Goal: Task Accomplishment & Management: Manage account settings

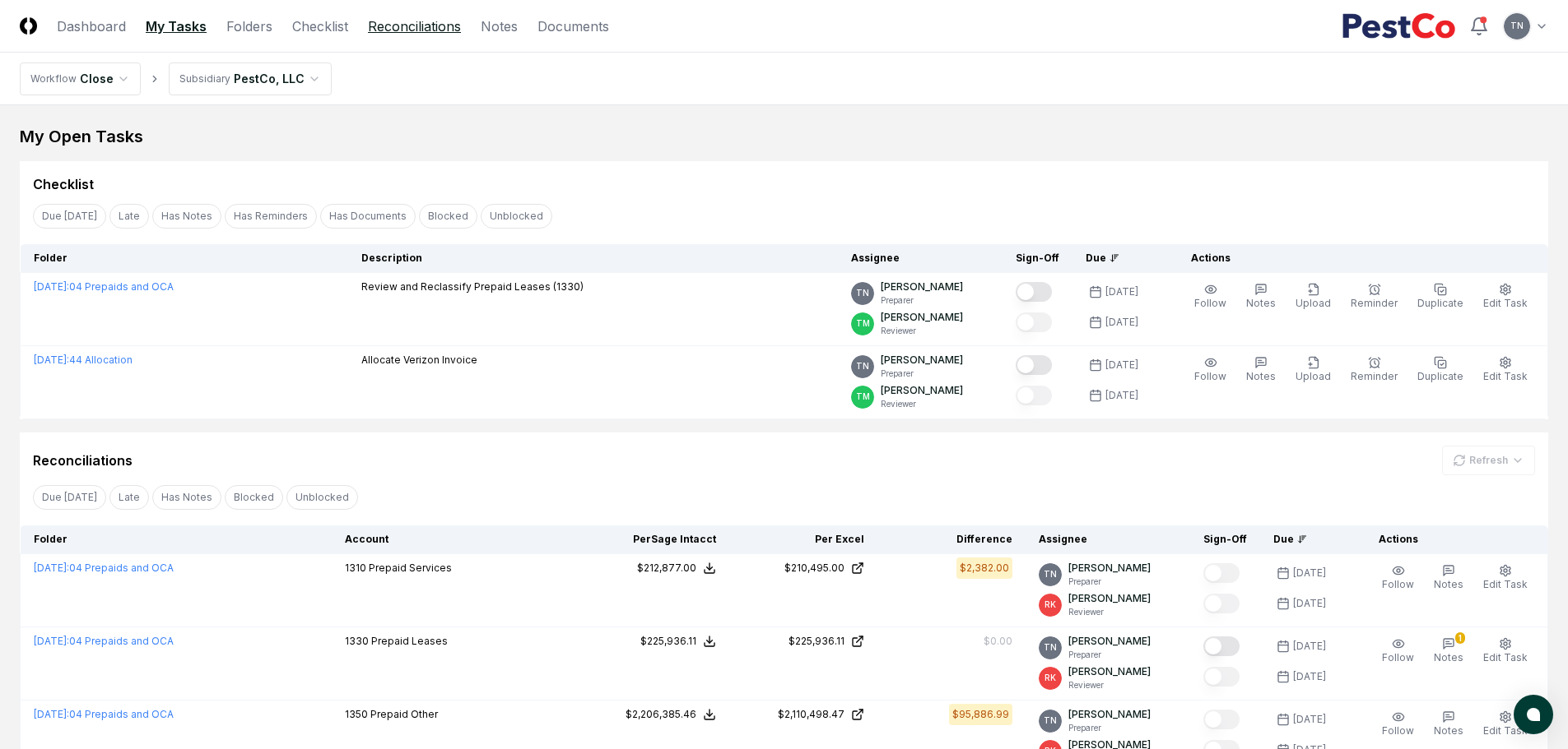
click at [396, 29] on link "Reconciliations" at bounding box center [414, 26] width 93 height 19
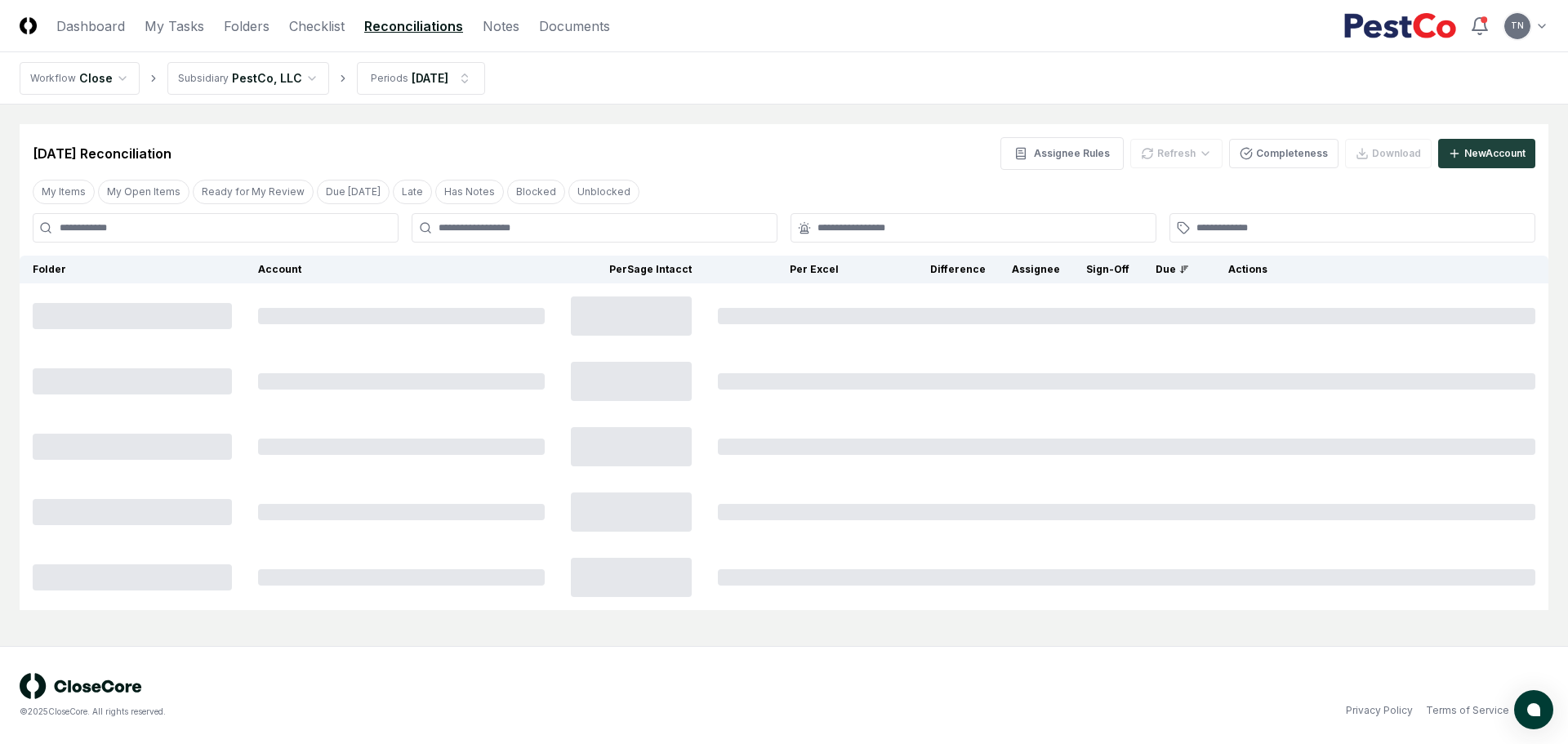
click at [474, 81] on html "CloseCore Dashboard My Tasks Folders Checklist Reconciliations Notes Documents …" at bounding box center [784, 372] width 1568 height 744
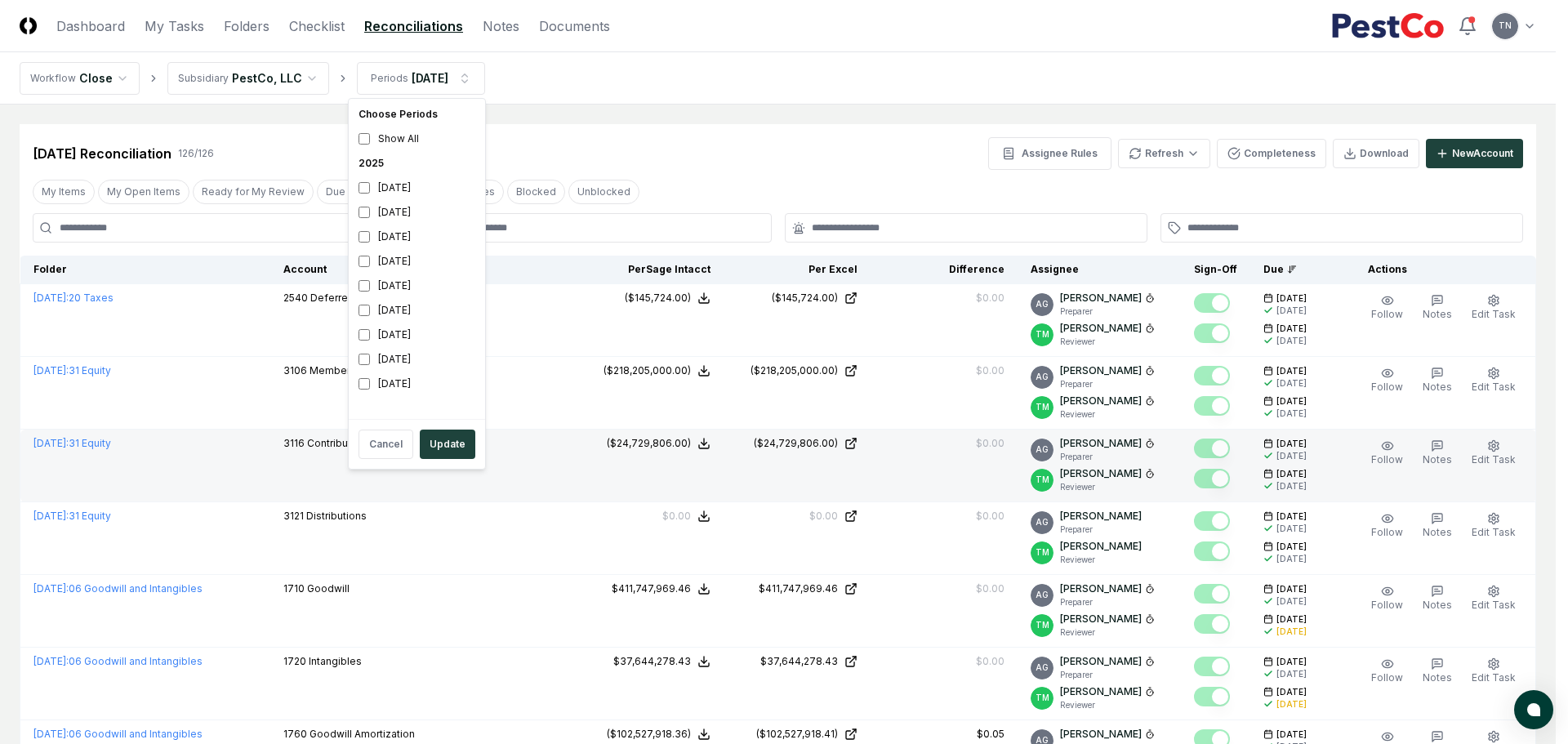
drag, startPoint x: 464, startPoint y: 454, endPoint x: 488, endPoint y: 448, distance: 24.7
click at [464, 453] on button "Update" at bounding box center [447, 444] width 56 height 29
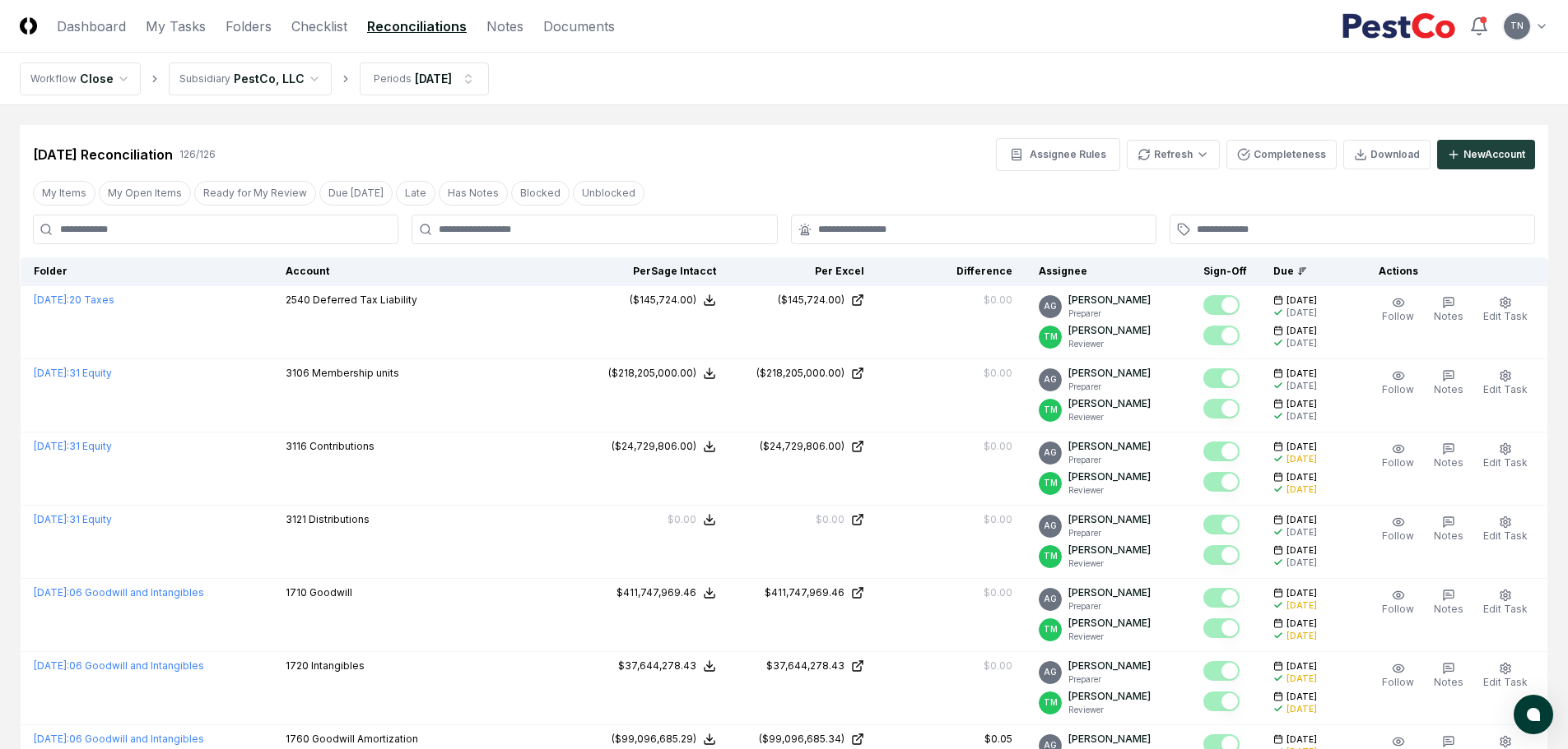
drag, startPoint x: 166, startPoint y: 228, endPoint x: 175, endPoint y: 239, distance: 14.2
click at [166, 228] on input at bounding box center [216, 230] width 365 height 30
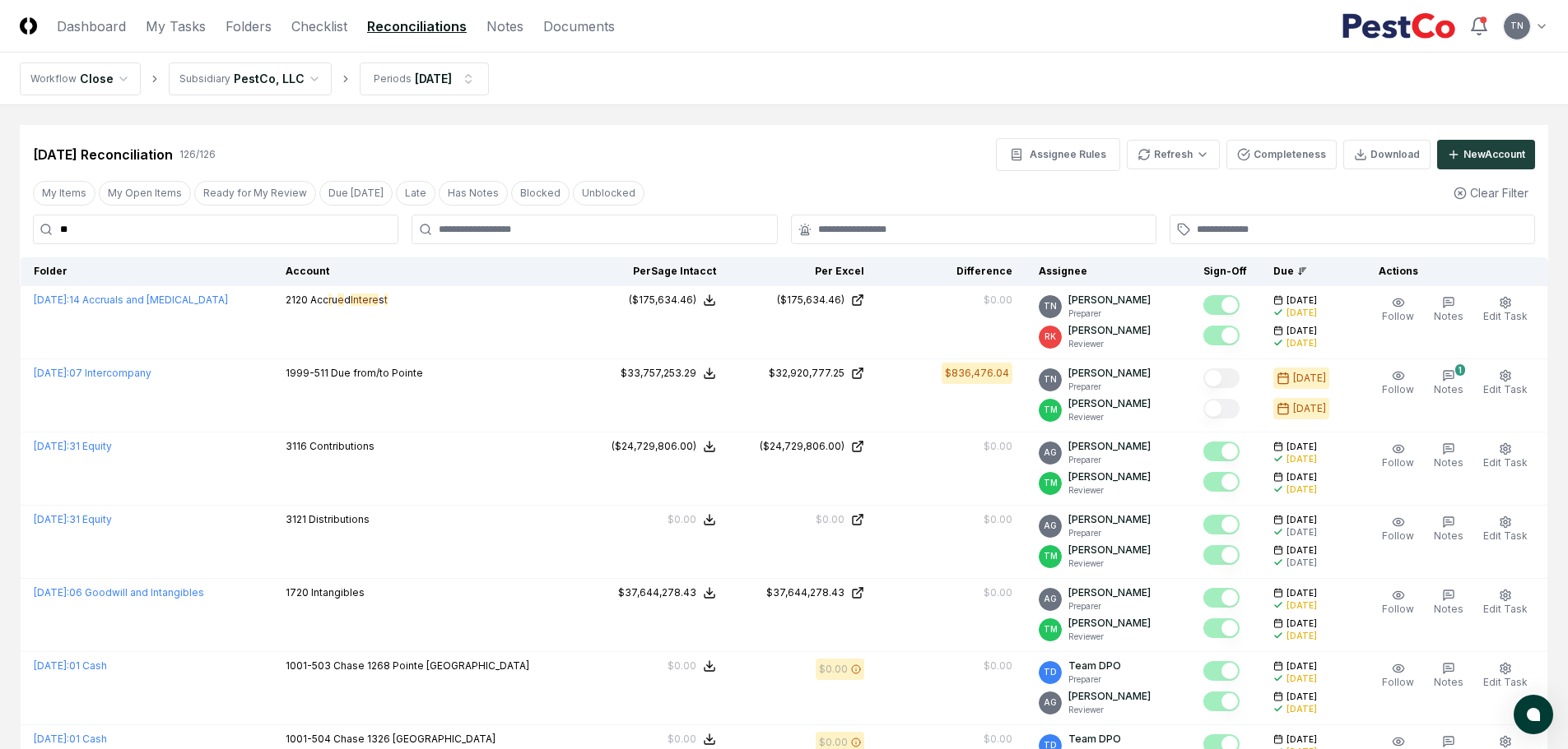
type input "*"
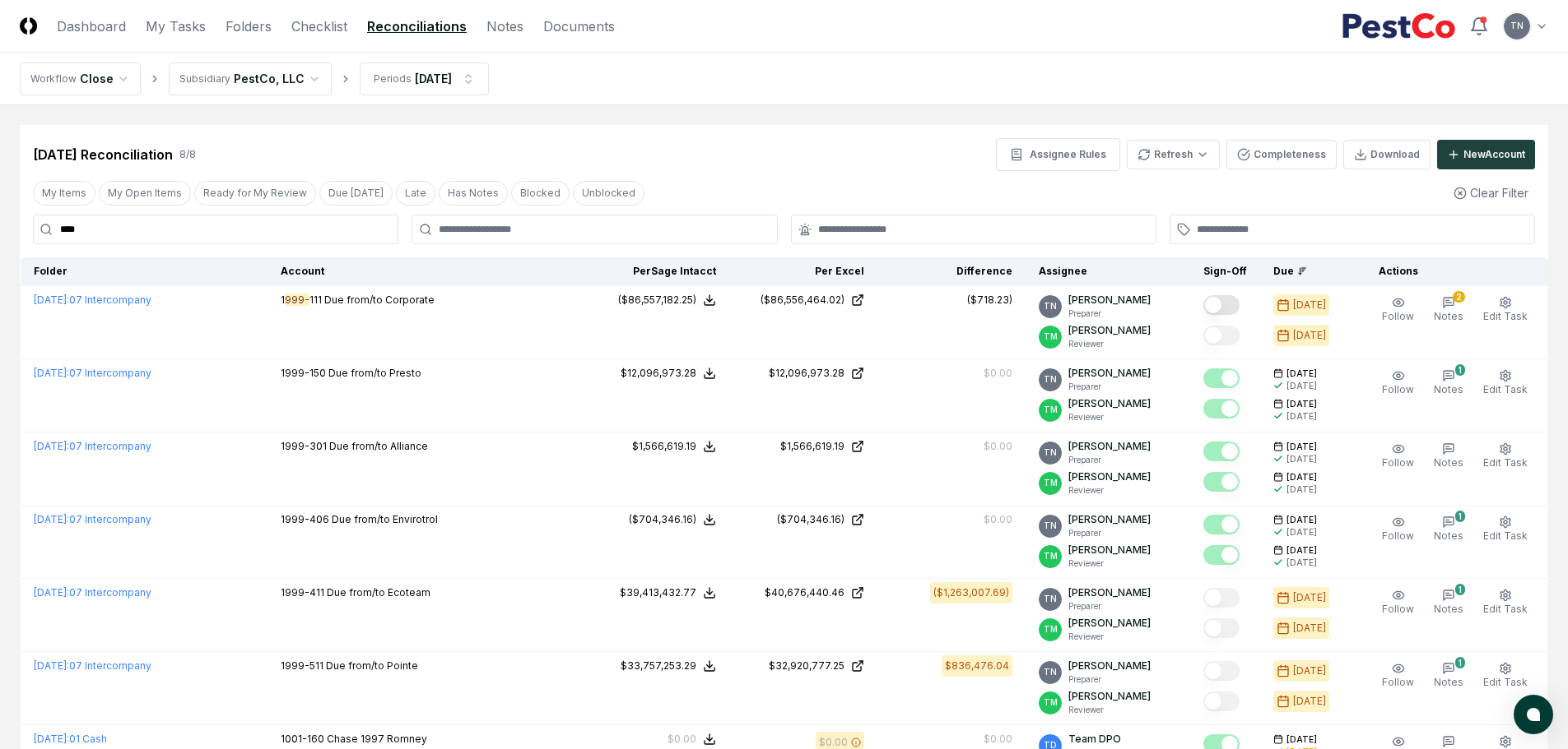
click at [53, 229] on input "****" at bounding box center [216, 230] width 365 height 30
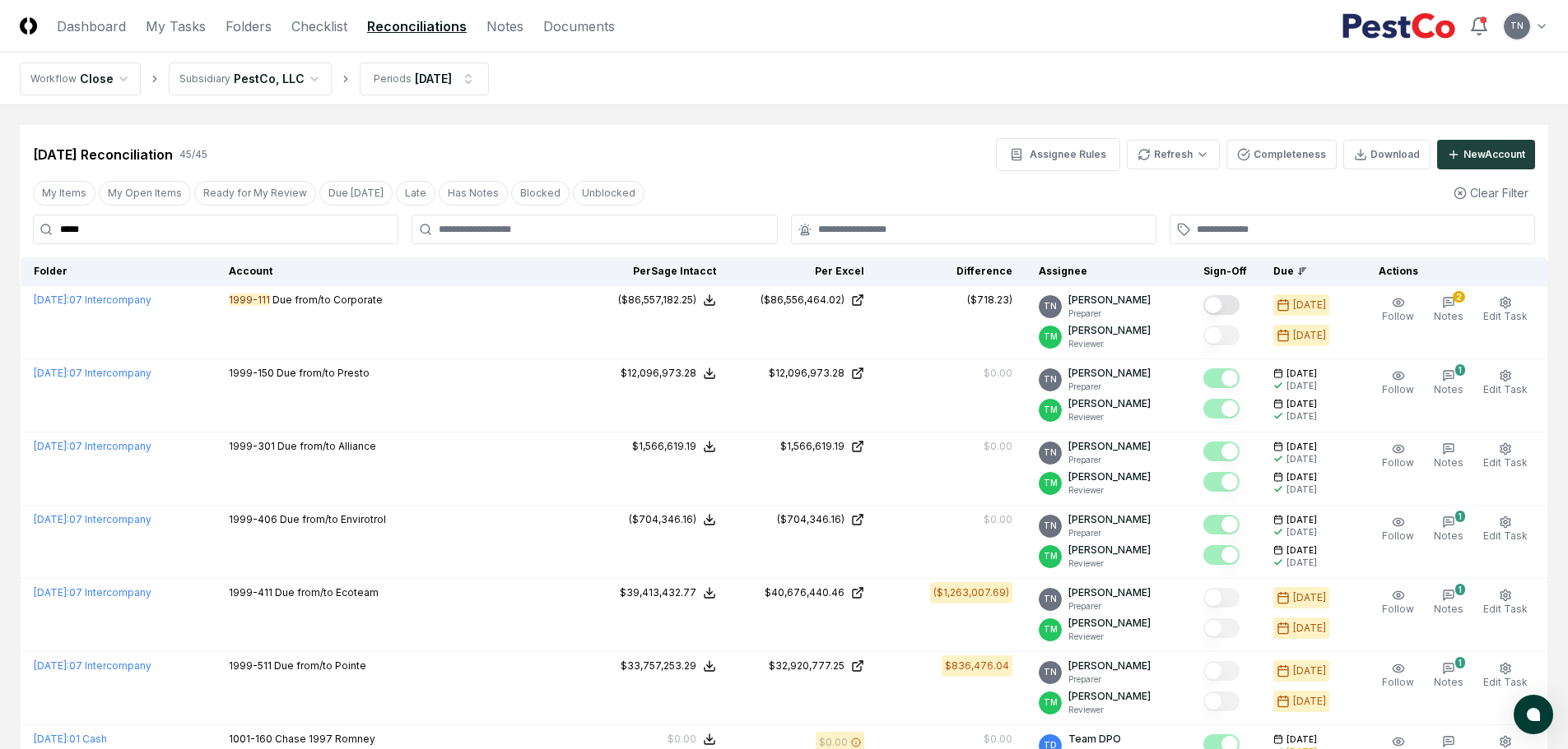
type input "*****"
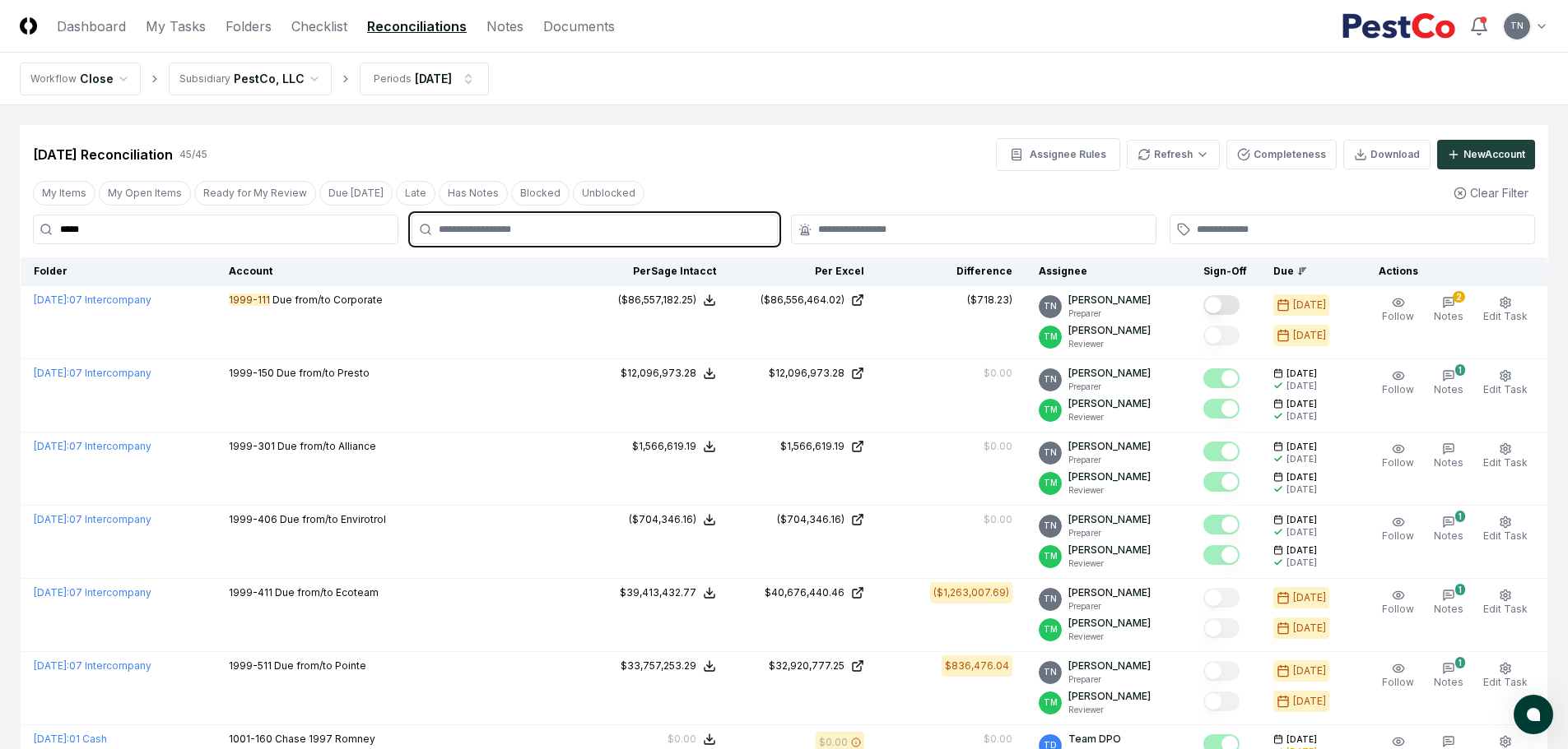
click at [466, 235] on input "text" at bounding box center [602, 230] width 328 height 15
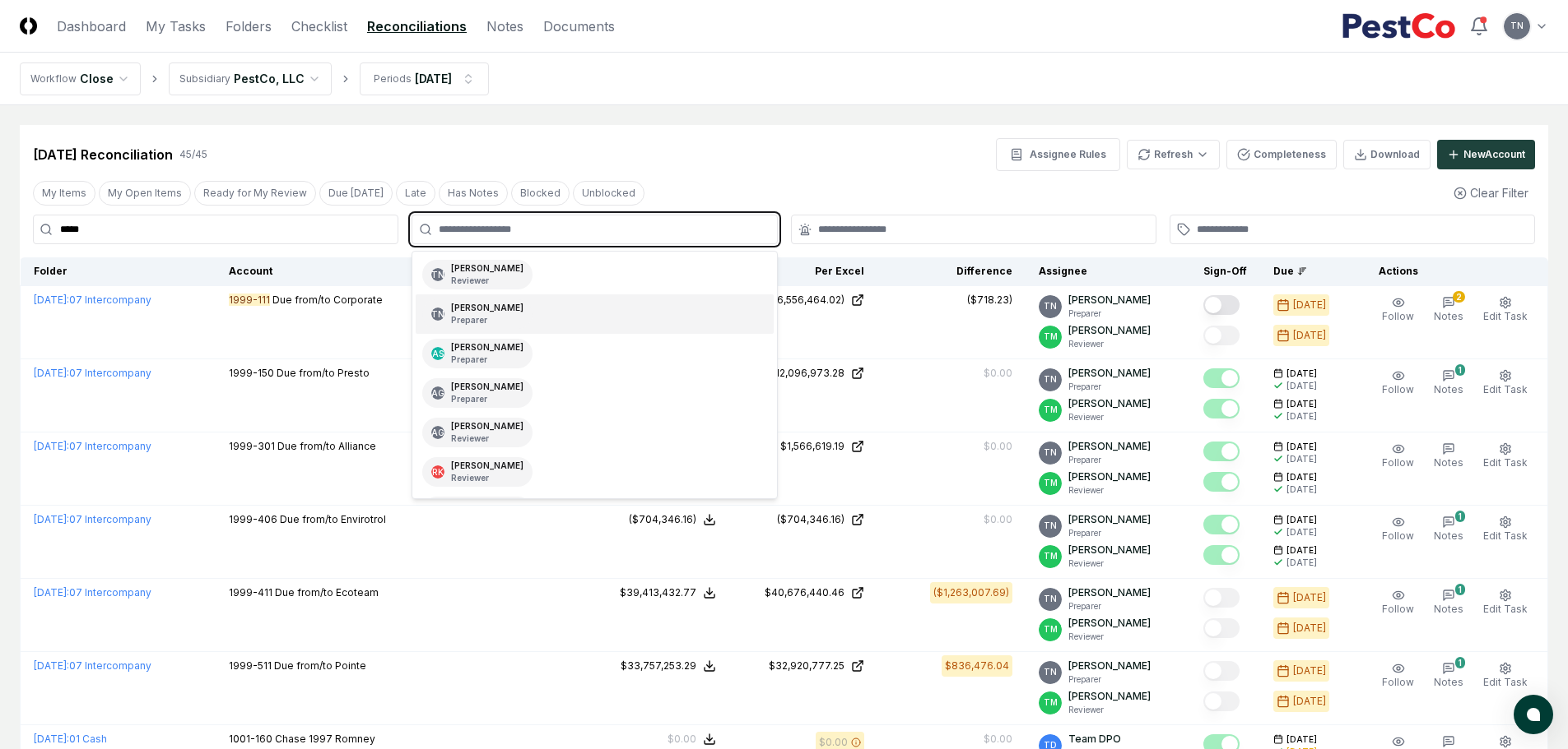
click at [476, 326] on p "Preparer" at bounding box center [487, 320] width 72 height 12
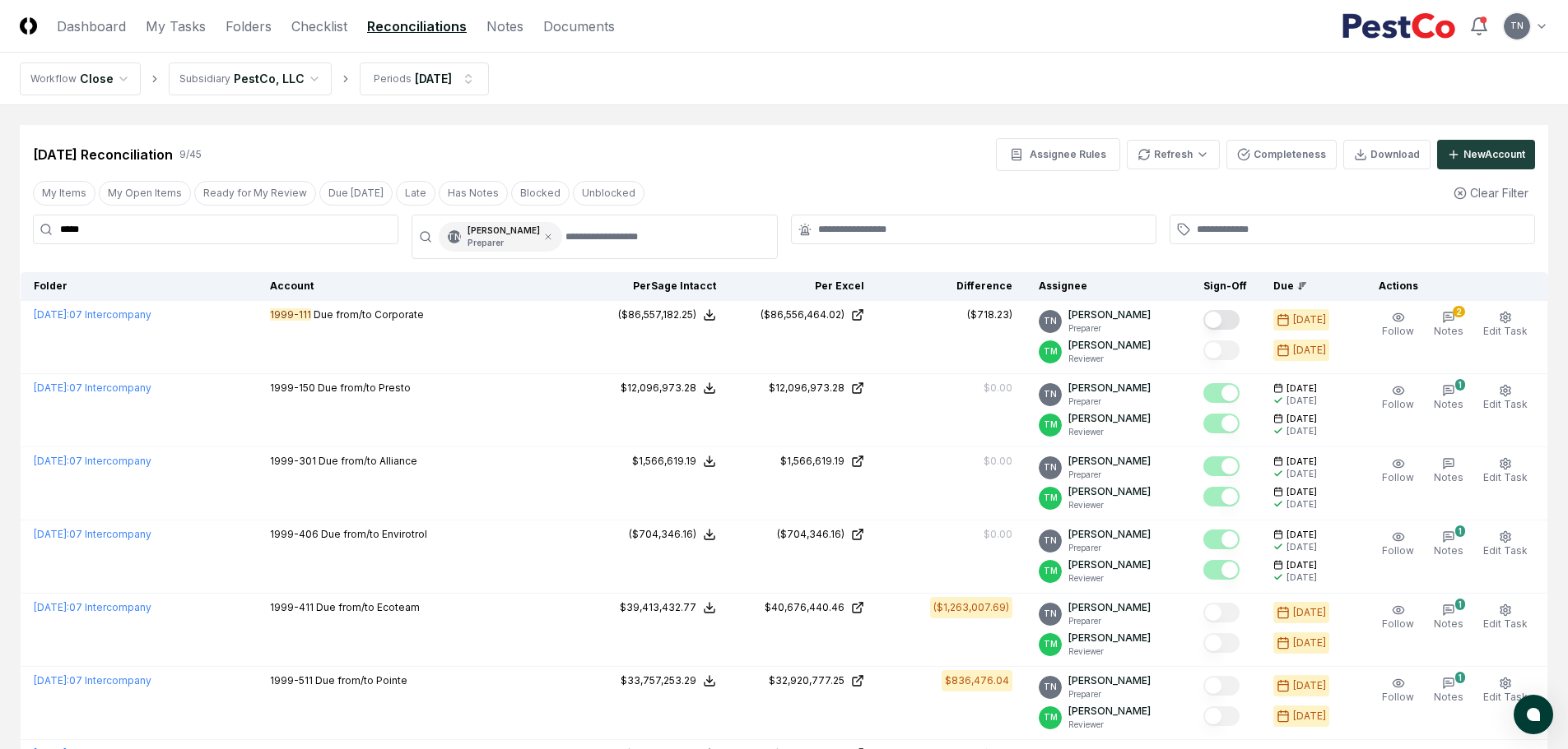
click at [734, 166] on div "[DATE] Reconciliation 9 / 45 Assignee Rules Refresh Completeness Download New A…" at bounding box center [784, 155] width 1502 height 33
click at [1213, 156] on html "CloseCore Dashboard My Tasks Folders Checklist Reconciliations Notes Documents …" at bounding box center [784, 539] width 1568 height 1078
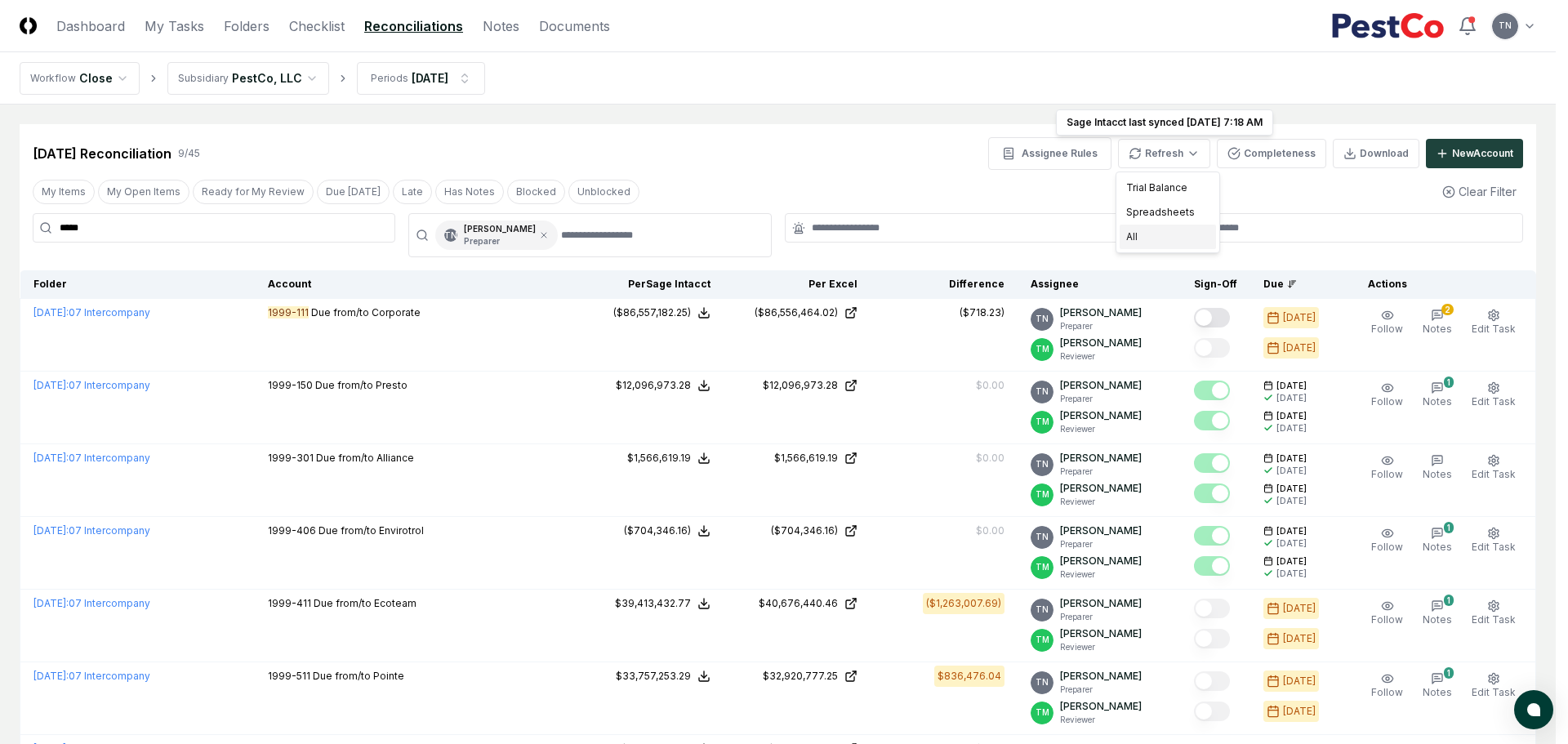
click at [1142, 239] on div "All" at bounding box center [1167, 236] width 96 height 25
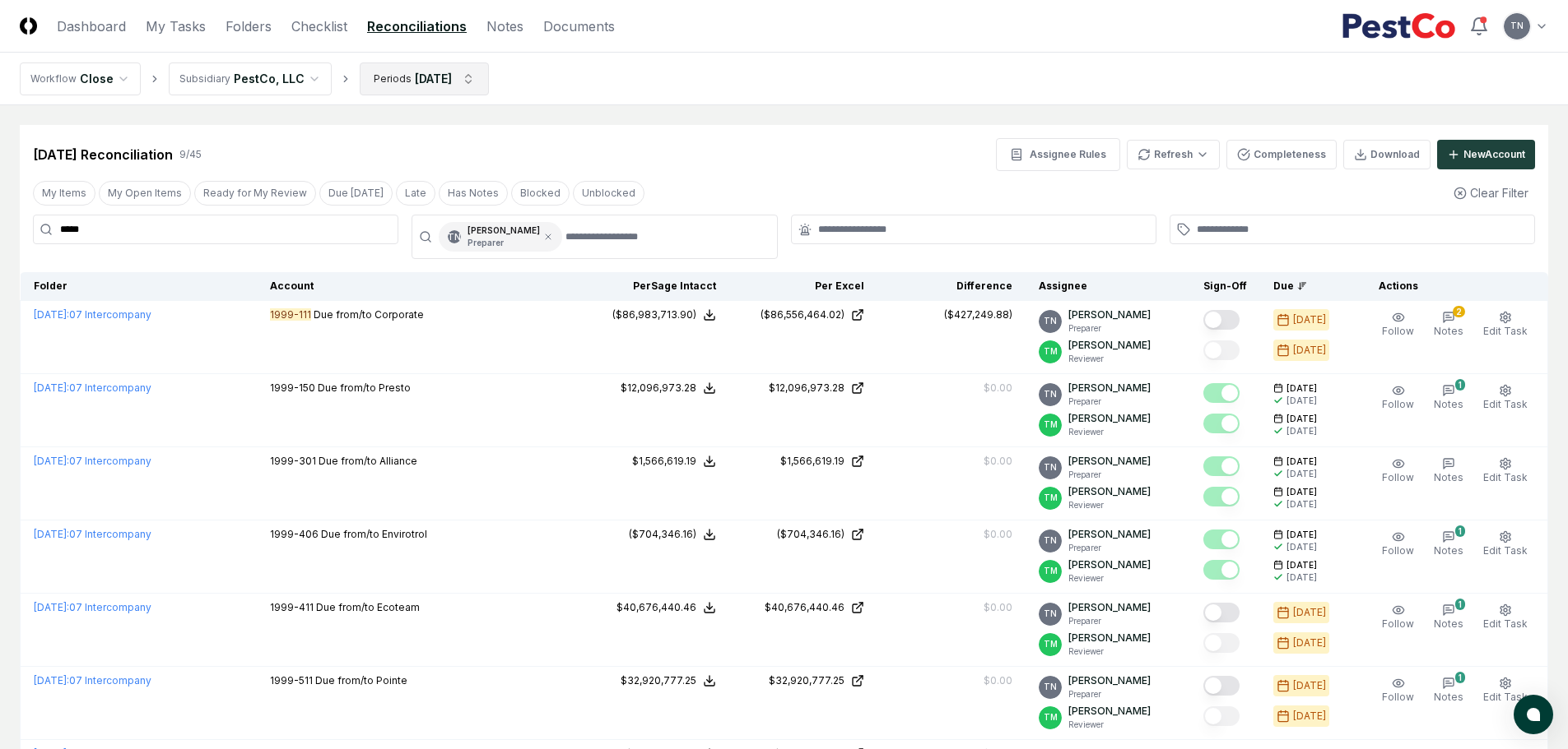
click at [471, 71] on html "CloseCore Dashboard My Tasks Folders Checklist Reconciliations Notes Documents …" at bounding box center [784, 539] width 1568 height 1078
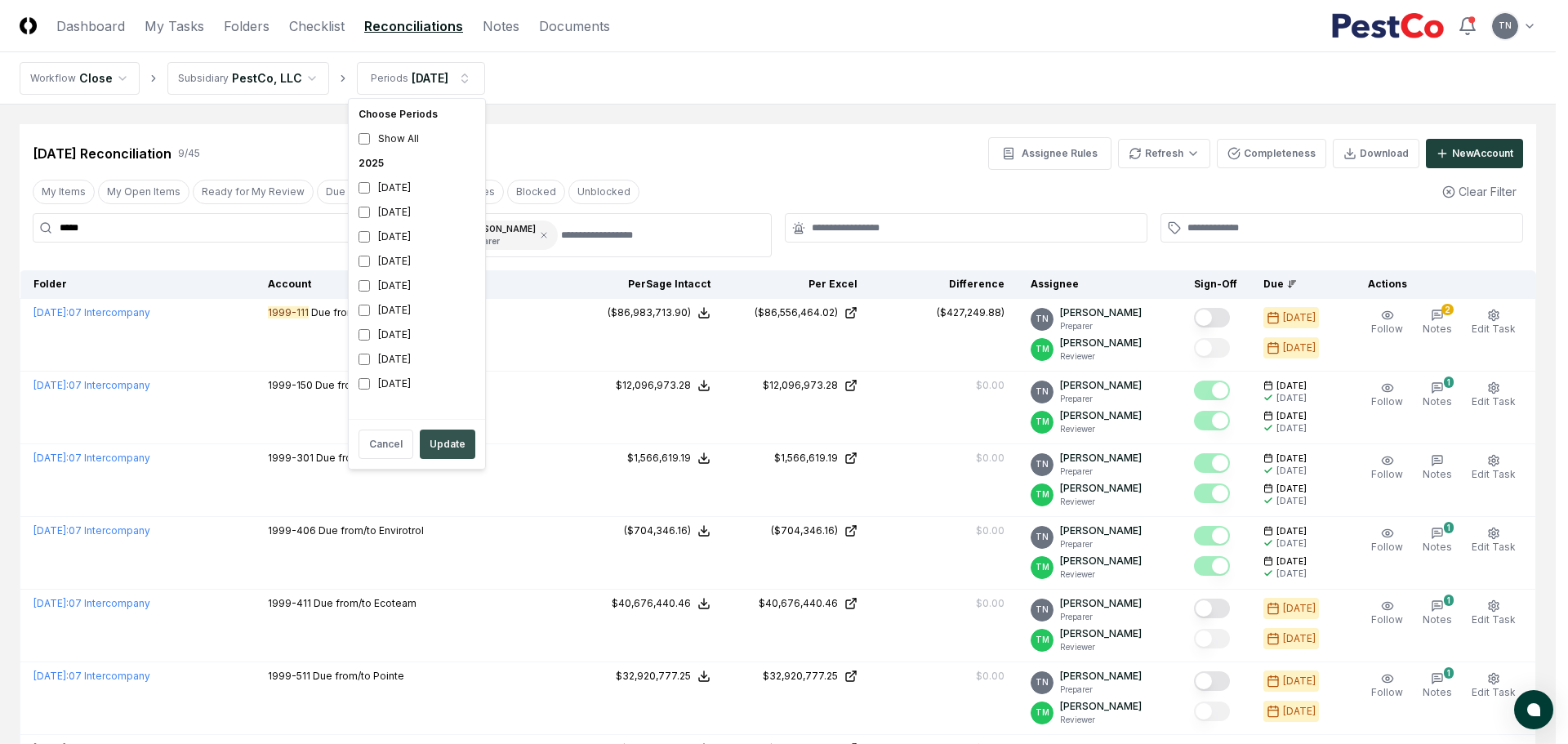
drag, startPoint x: 435, startPoint y: 448, endPoint x: 451, endPoint y: 443, distance: 16.8
click at [436, 448] on button "Update" at bounding box center [447, 444] width 56 height 29
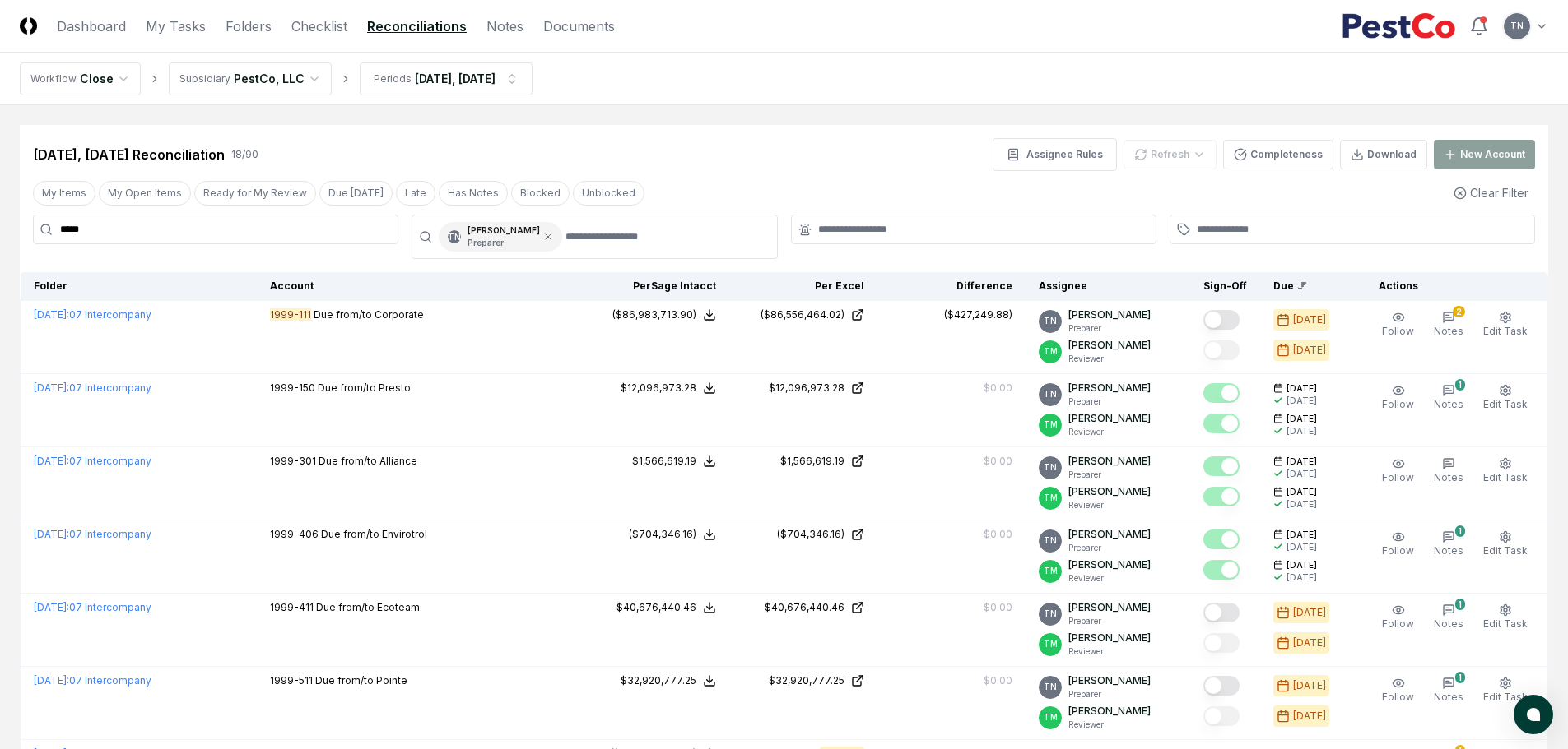
click at [211, 227] on input "*****" at bounding box center [216, 230] width 365 height 30
type input "********"
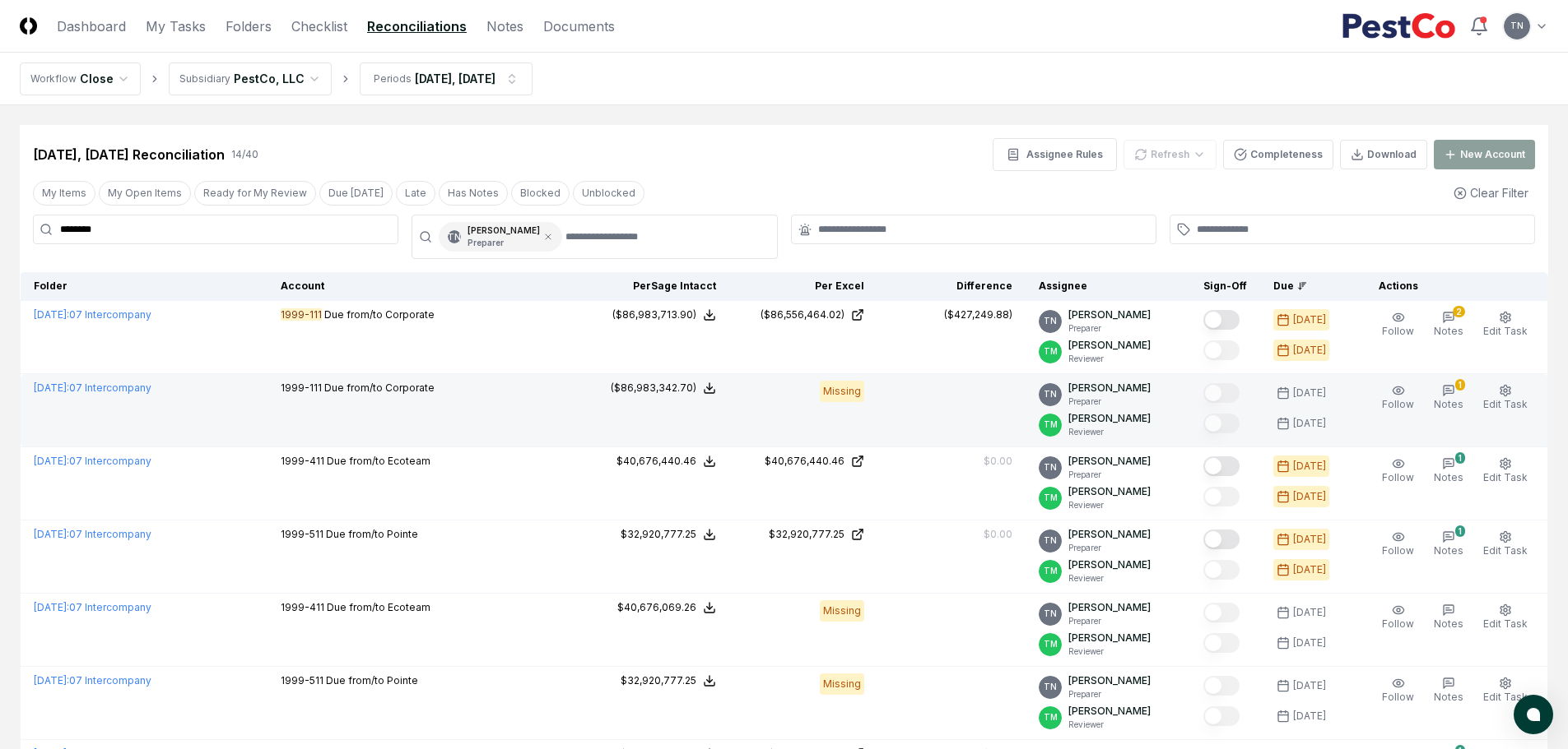
click at [535, 414] on td "1999-111 Due from/to Corporate" at bounding box center [425, 410] width 314 height 73
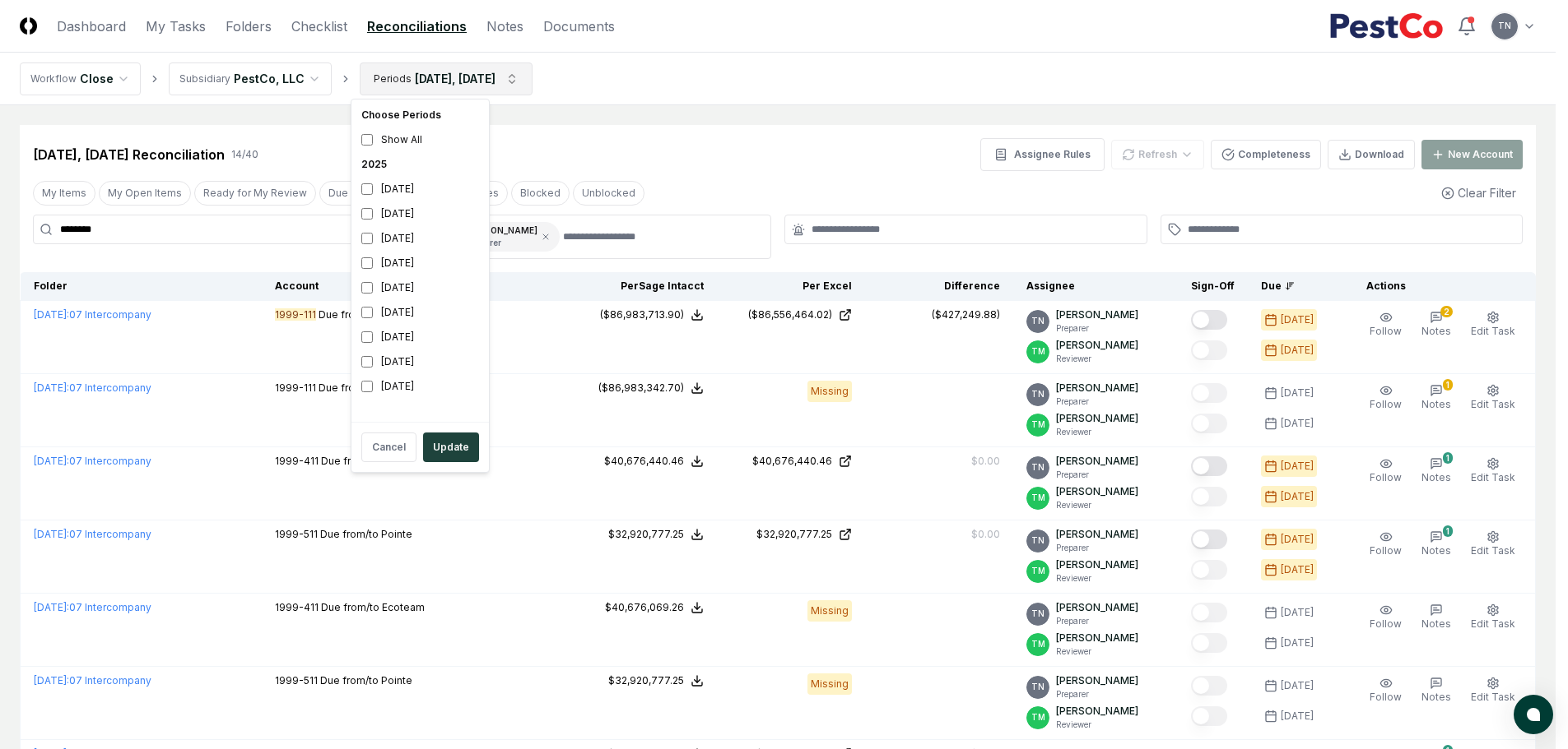
click at [531, 76] on html "CloseCore Dashboard My Tasks Folders Checklist Reconciliations Notes Documents …" at bounding box center [784, 722] width 1568 height 1444
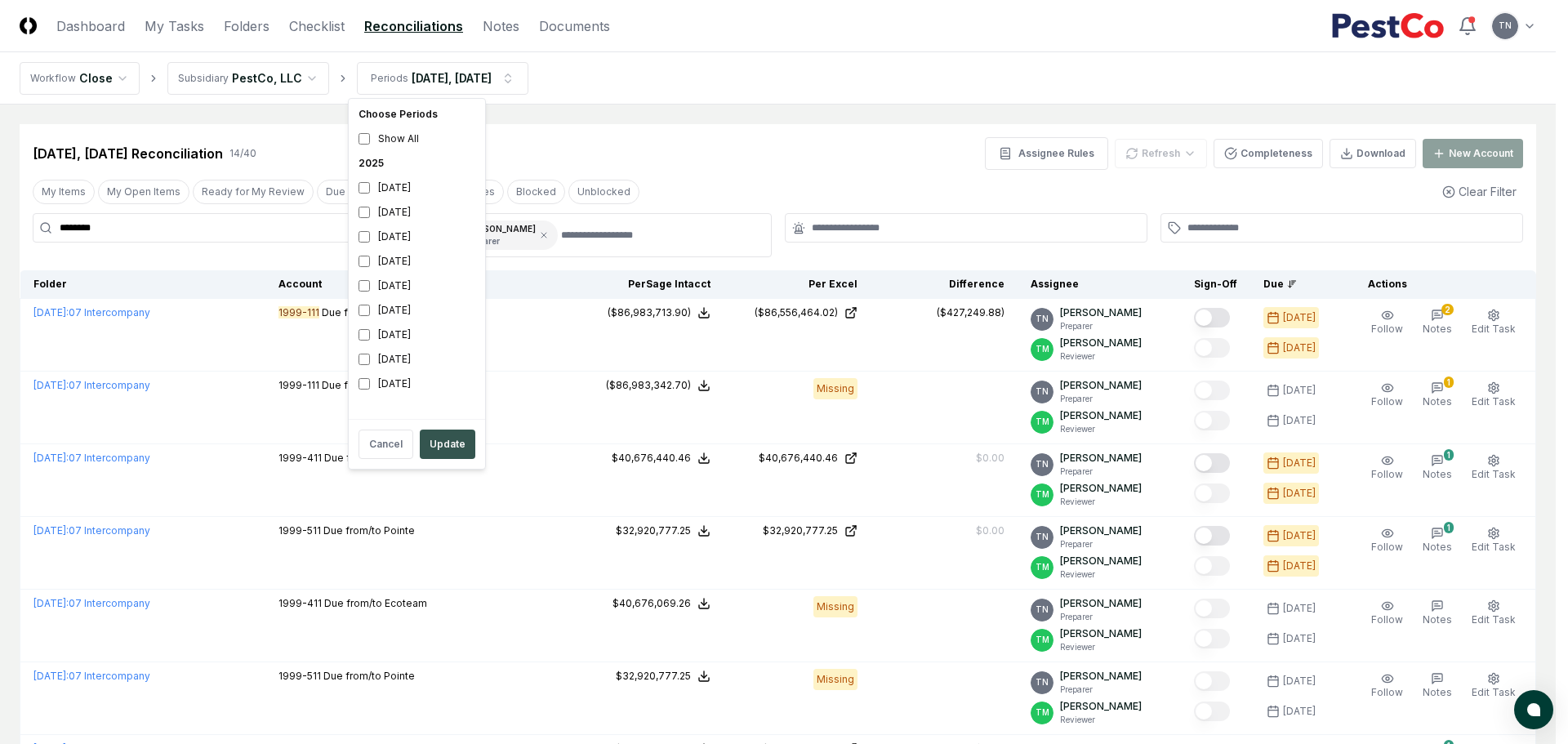
click at [441, 439] on button "Update" at bounding box center [447, 444] width 56 height 29
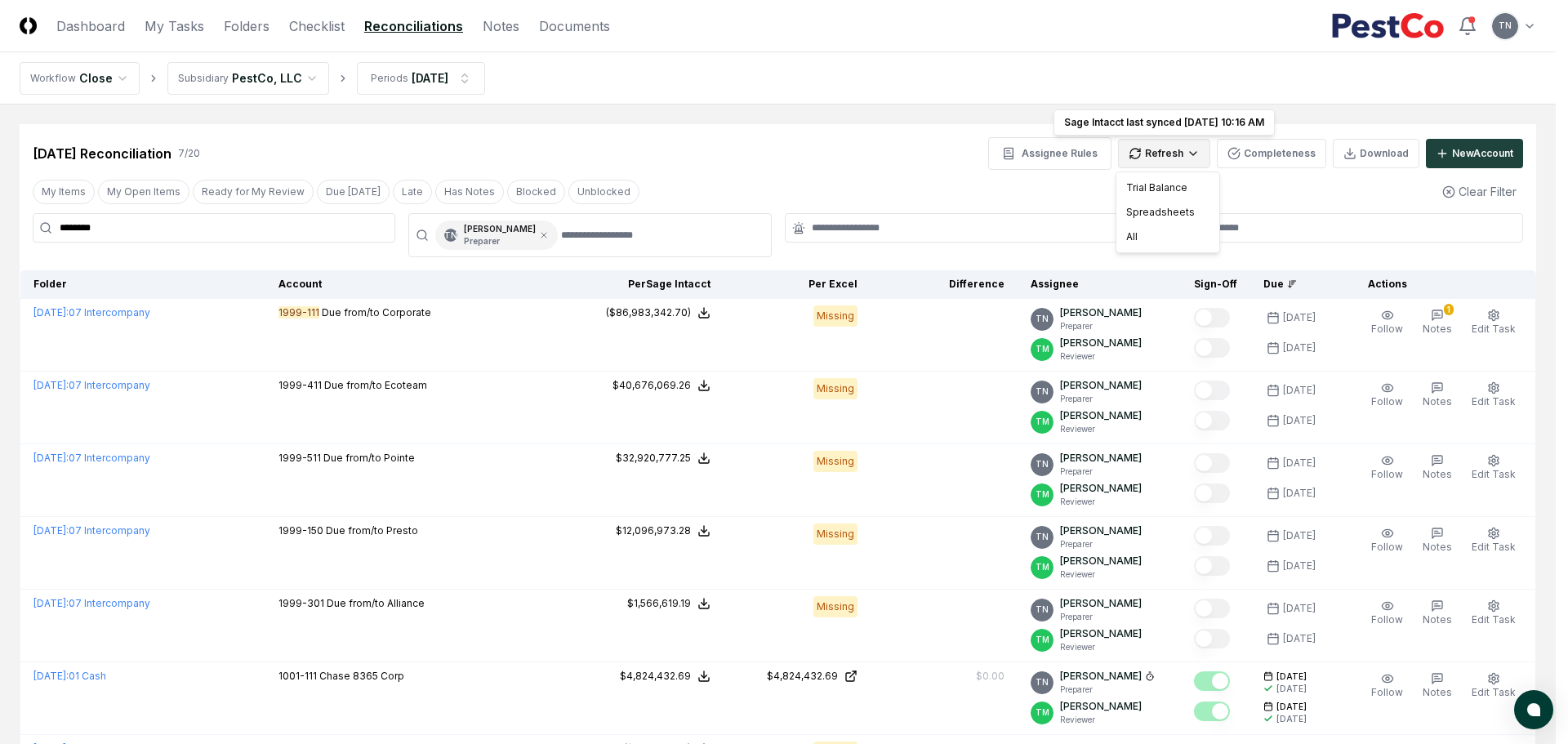
click at [1193, 148] on html "CloseCore Dashboard My Tasks Folders Checklist Reconciliations Notes Documents …" at bounding box center [784, 463] width 1568 height 925
click at [1158, 207] on div "Spreadsheets" at bounding box center [1167, 212] width 96 height 25
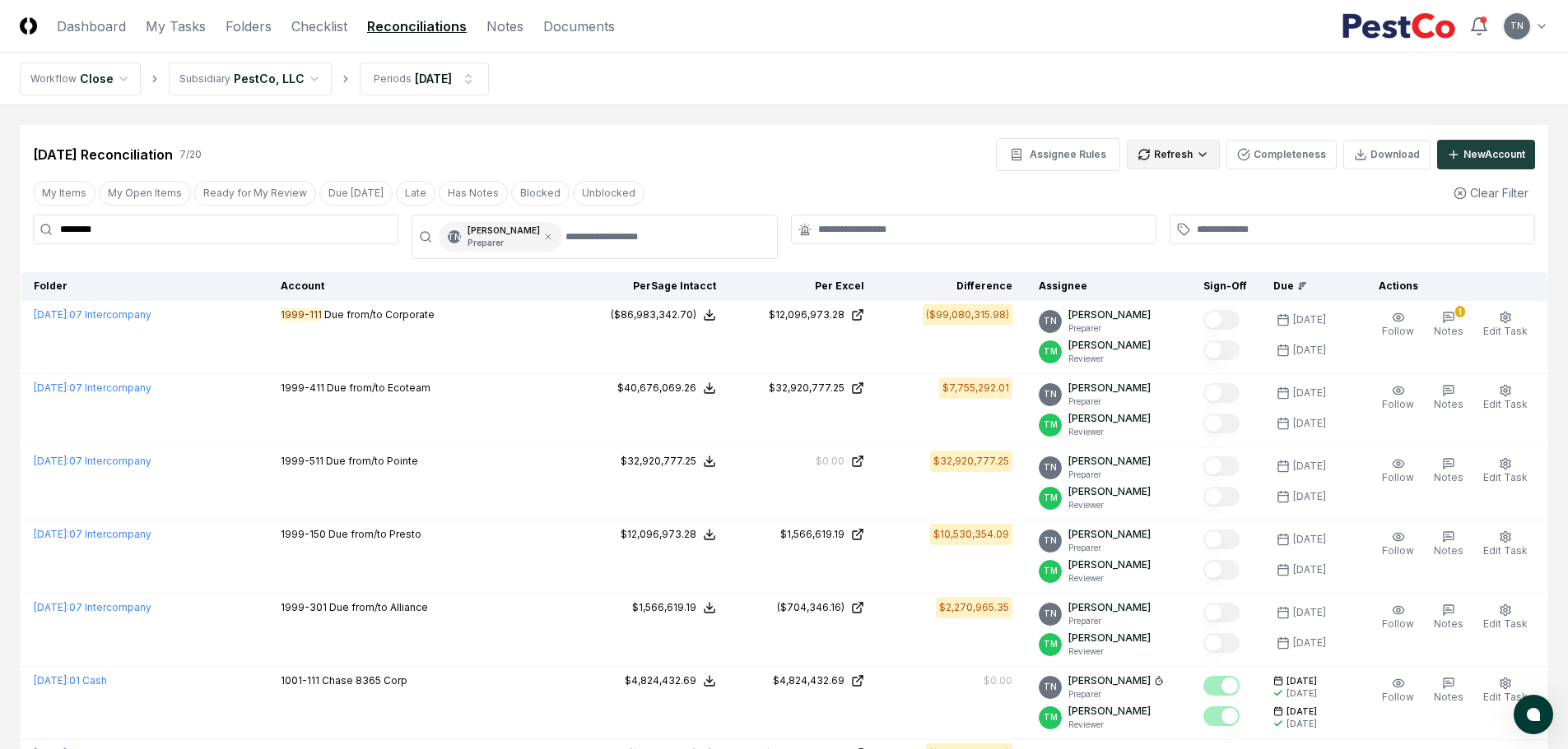
click at [1184, 155] on html "CloseCore Dashboard My Tasks Folders Checklist Reconciliations Notes Documents …" at bounding box center [784, 466] width 1568 height 932
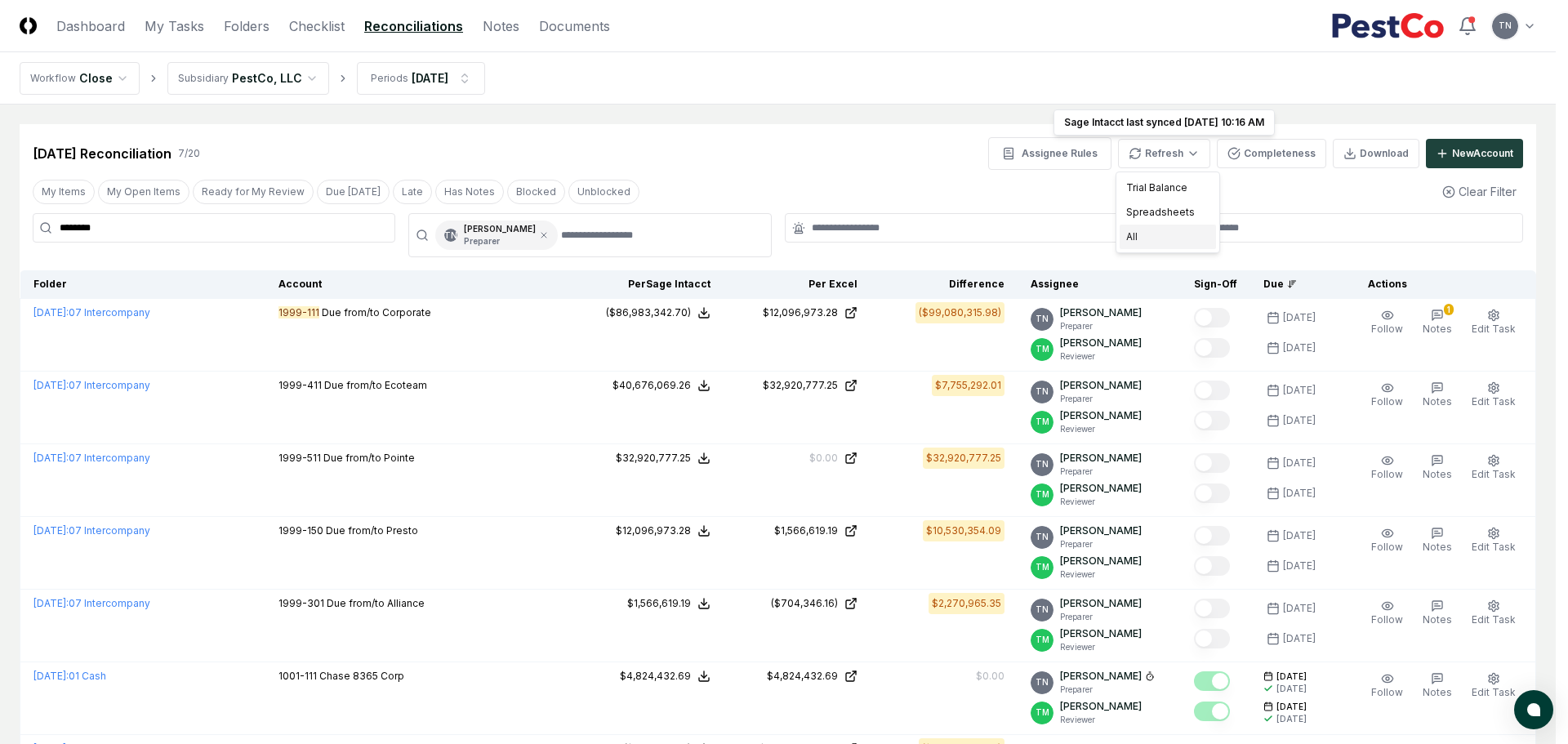
click at [1149, 237] on div "All" at bounding box center [1167, 236] width 96 height 25
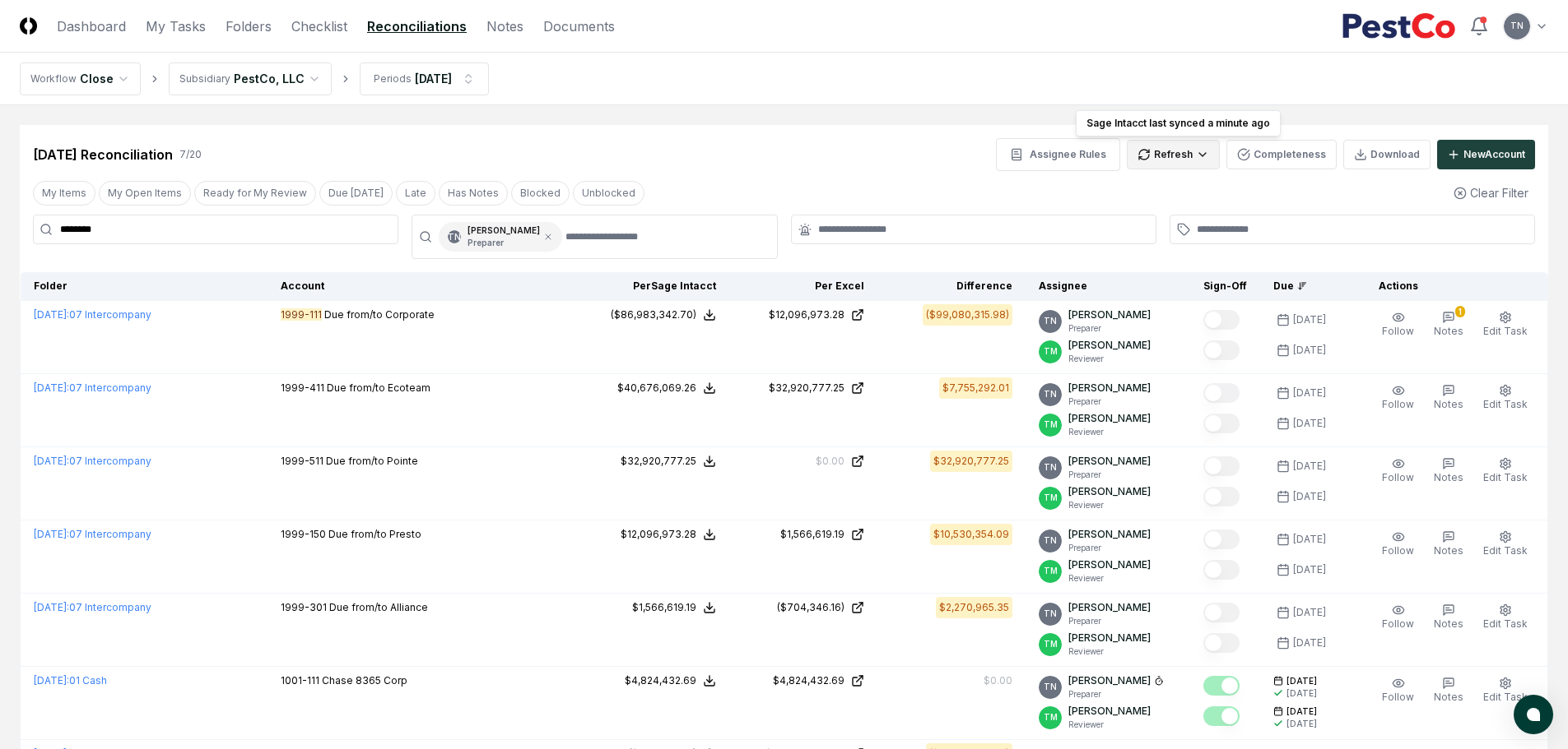
click at [1191, 149] on html "CloseCore Dashboard My Tasks Folders Checklist Reconciliations Notes Documents …" at bounding box center [784, 466] width 1568 height 932
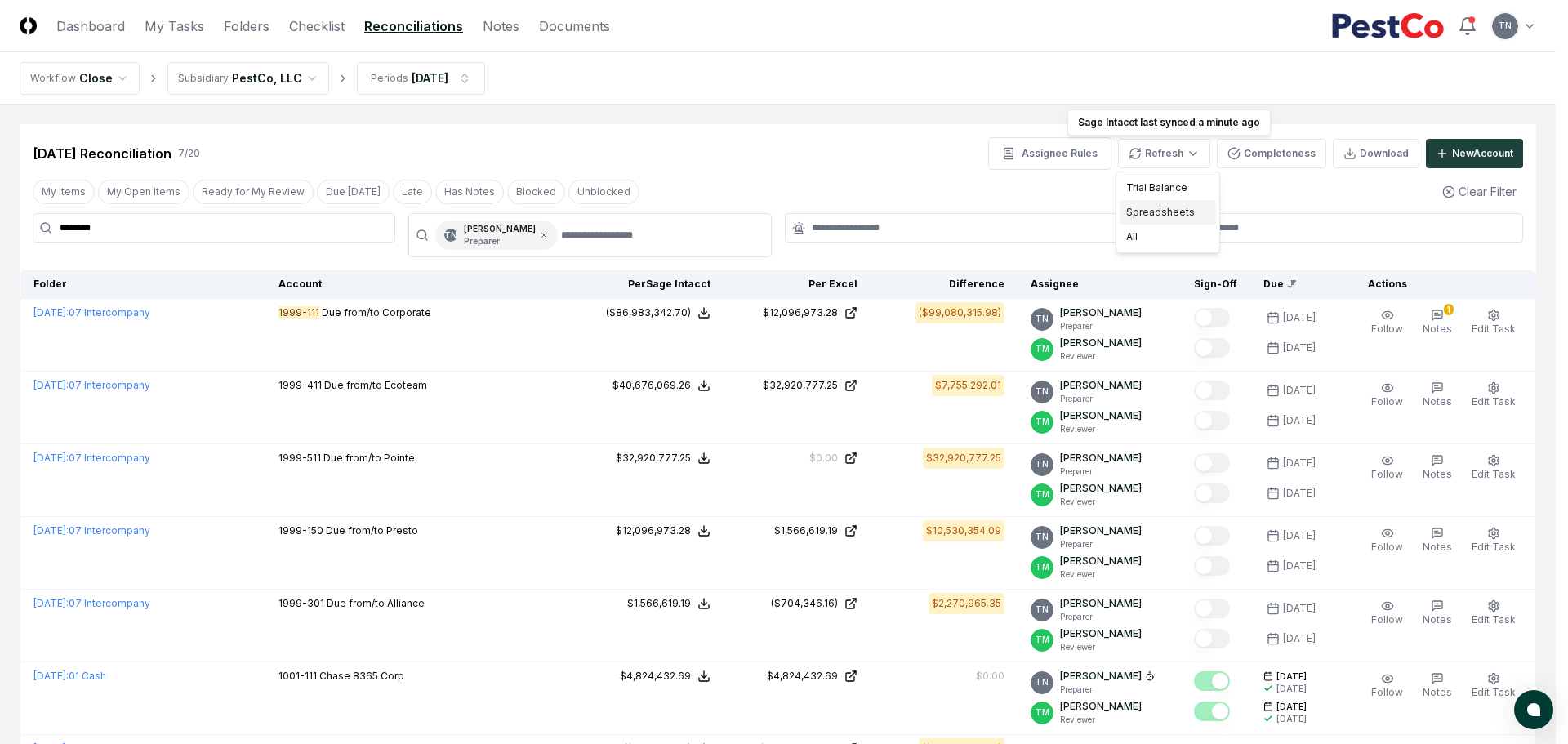
click at [1158, 208] on div "Spreadsheets" at bounding box center [1167, 212] width 96 height 25
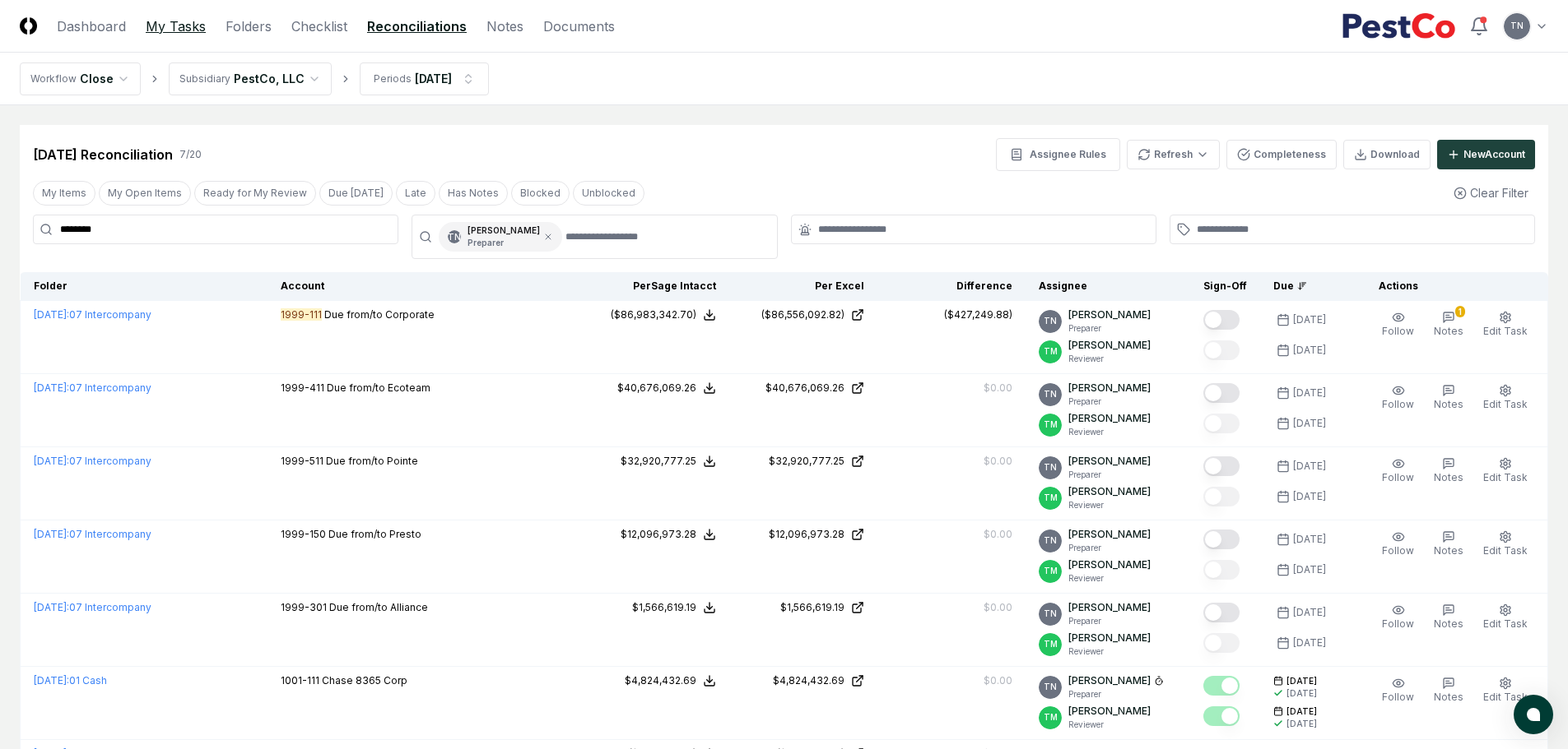
click at [168, 27] on link "My Tasks" at bounding box center [175, 26] width 60 height 19
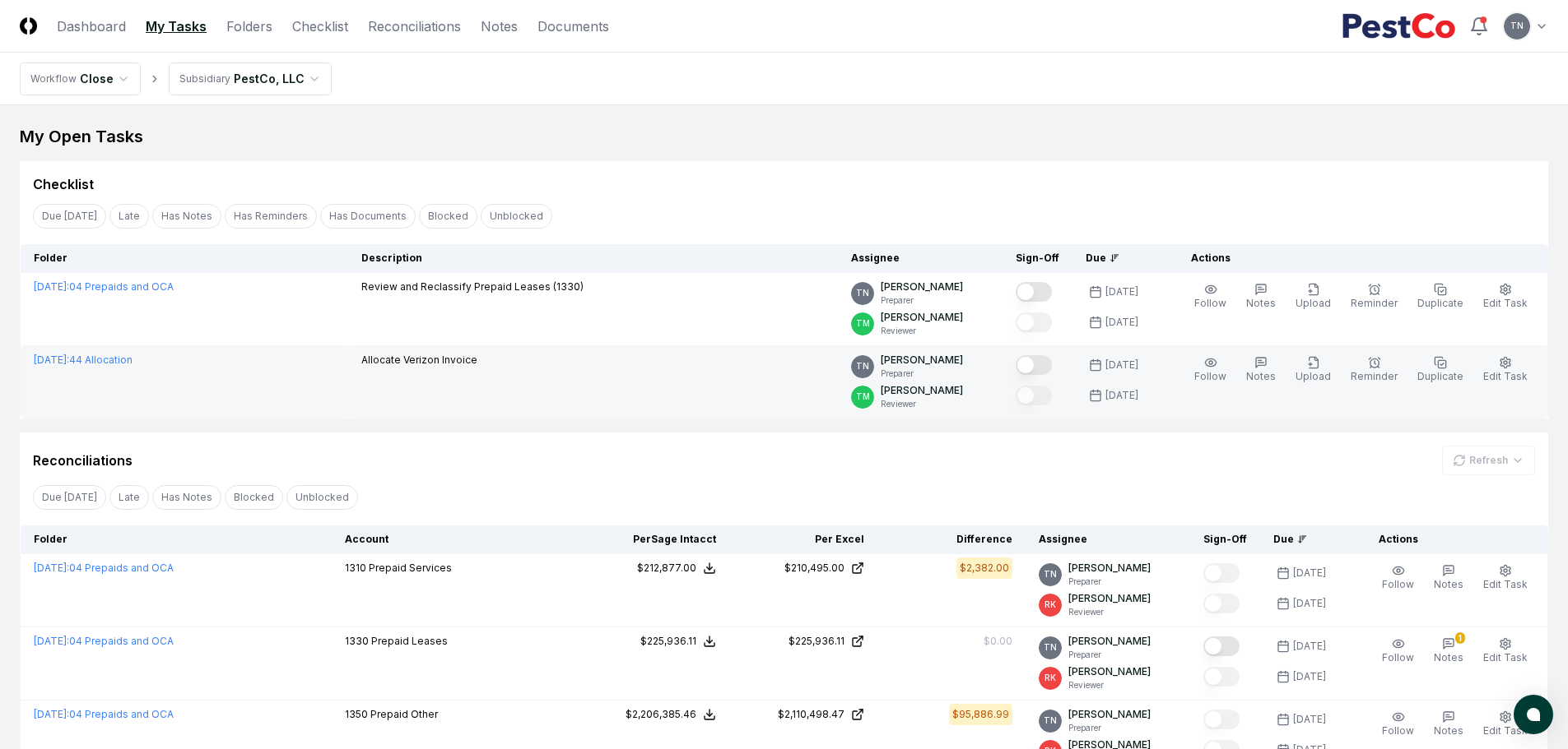
click at [1052, 365] on button "Mark complete" at bounding box center [1033, 364] width 36 height 19
click at [1320, 366] on icon "button" at bounding box center [1313, 363] width 13 height 13
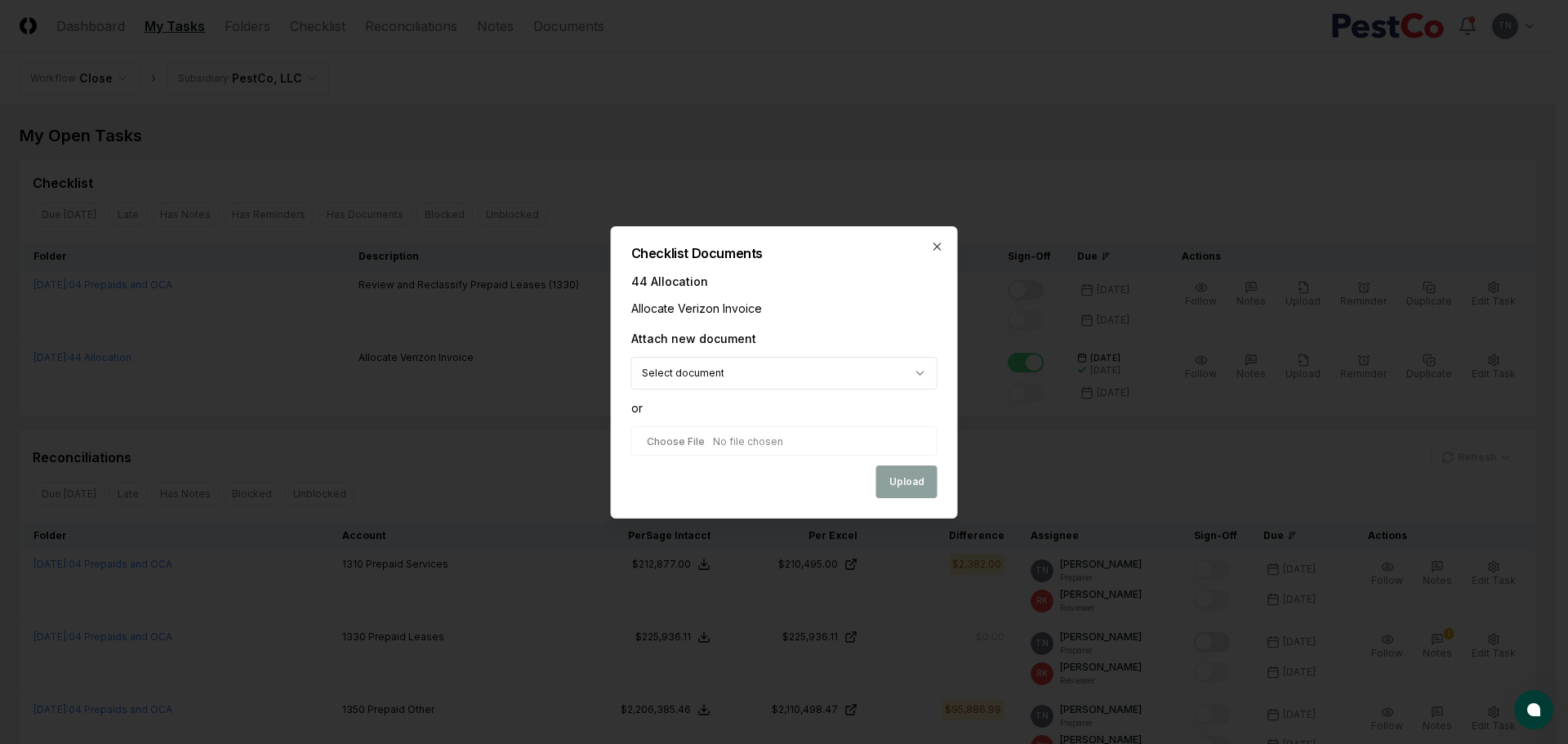
type input "**********"
click at [914, 483] on button "Upload" at bounding box center [907, 483] width 61 height 33
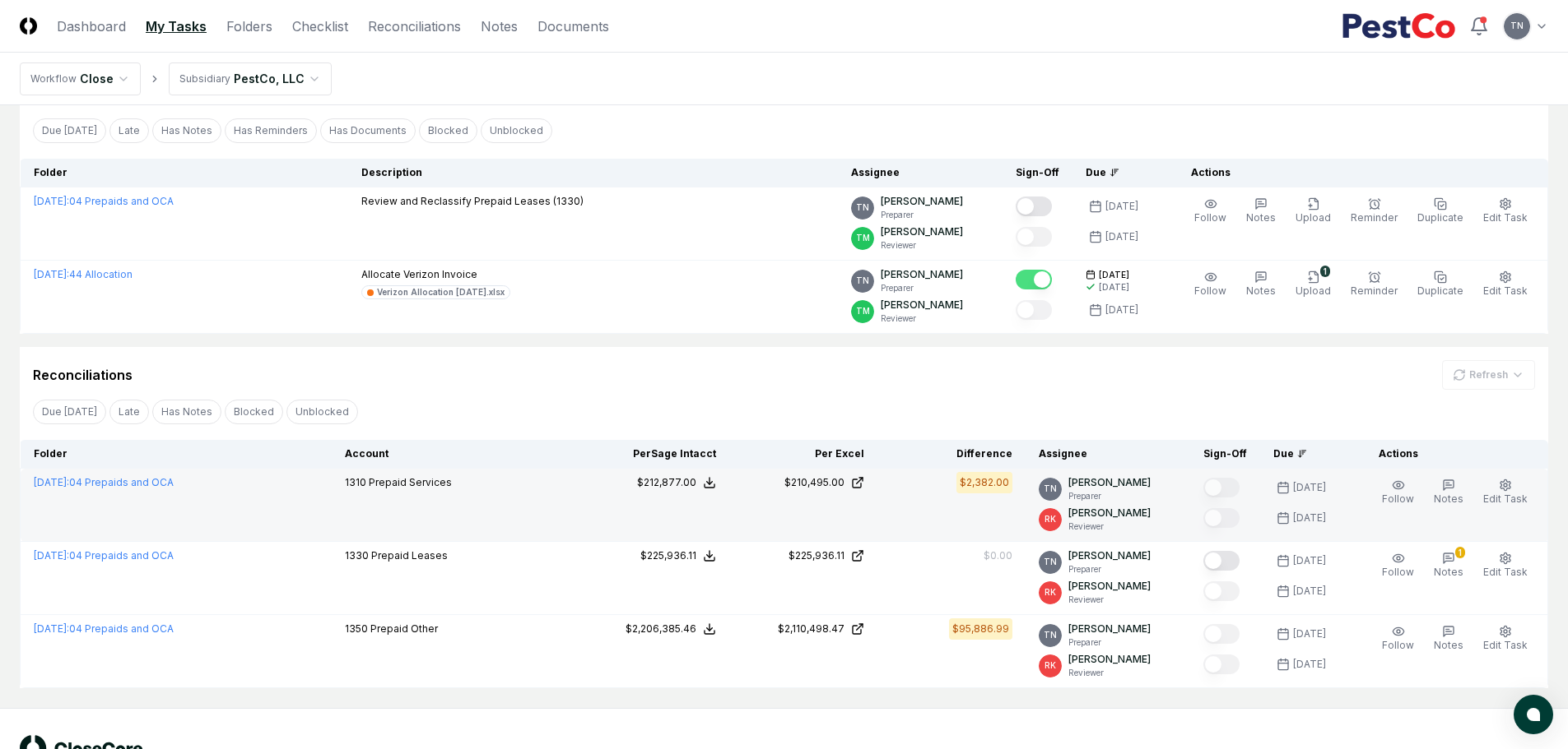
scroll to position [143, 0]
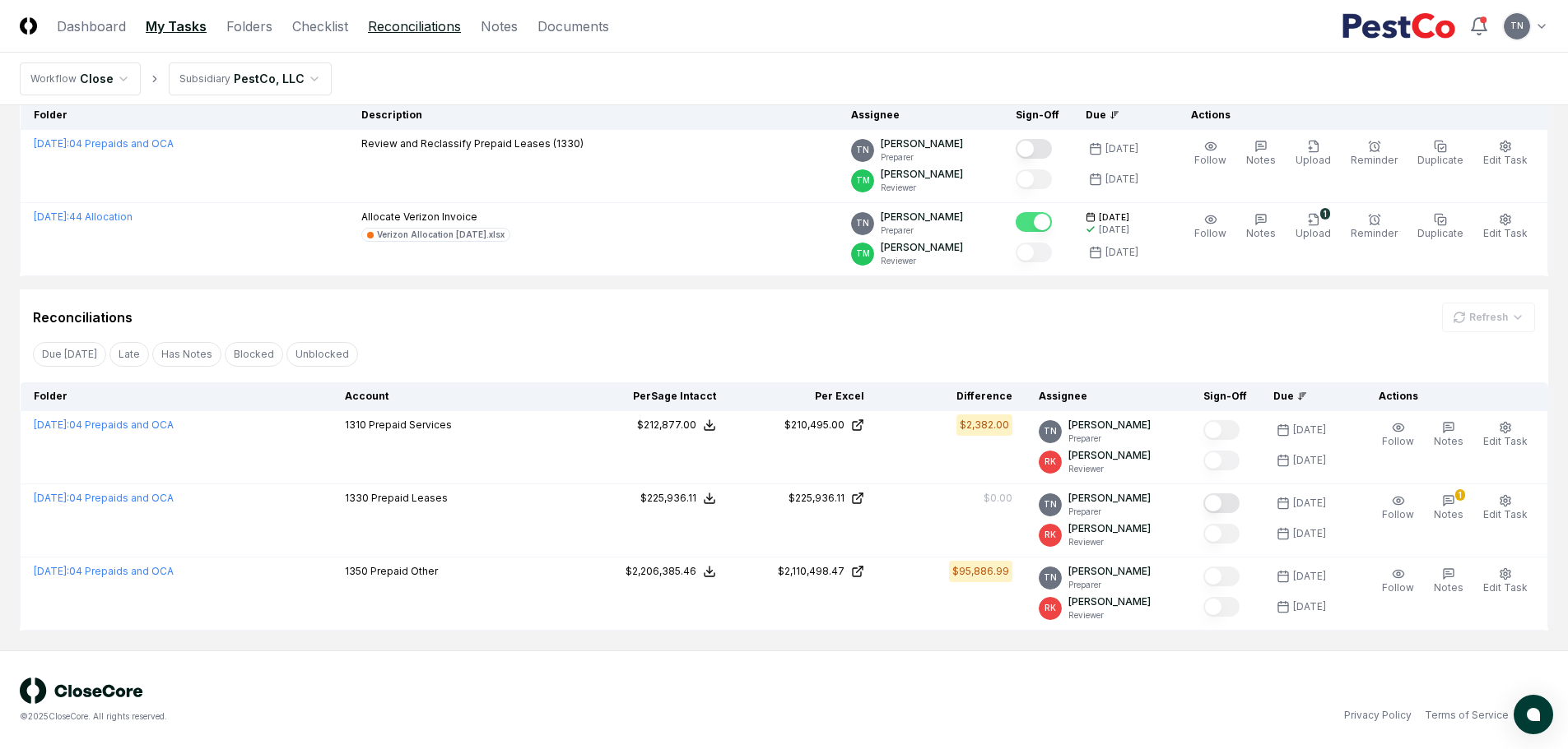
click at [417, 27] on link "Reconciliations" at bounding box center [414, 26] width 93 height 19
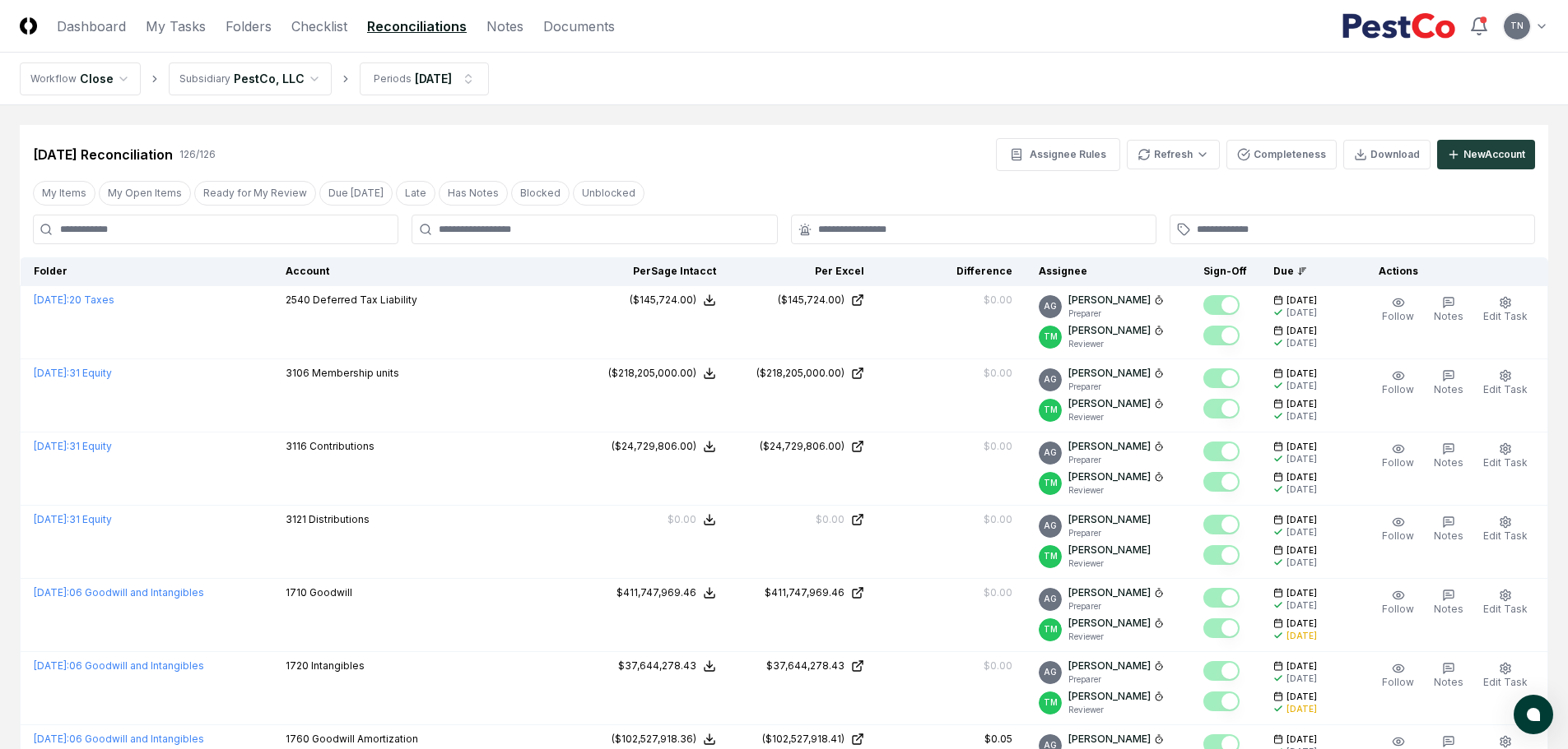
click at [155, 237] on input at bounding box center [216, 230] width 365 height 30
type input "********"
